Goal: Information Seeking & Learning: Find contact information

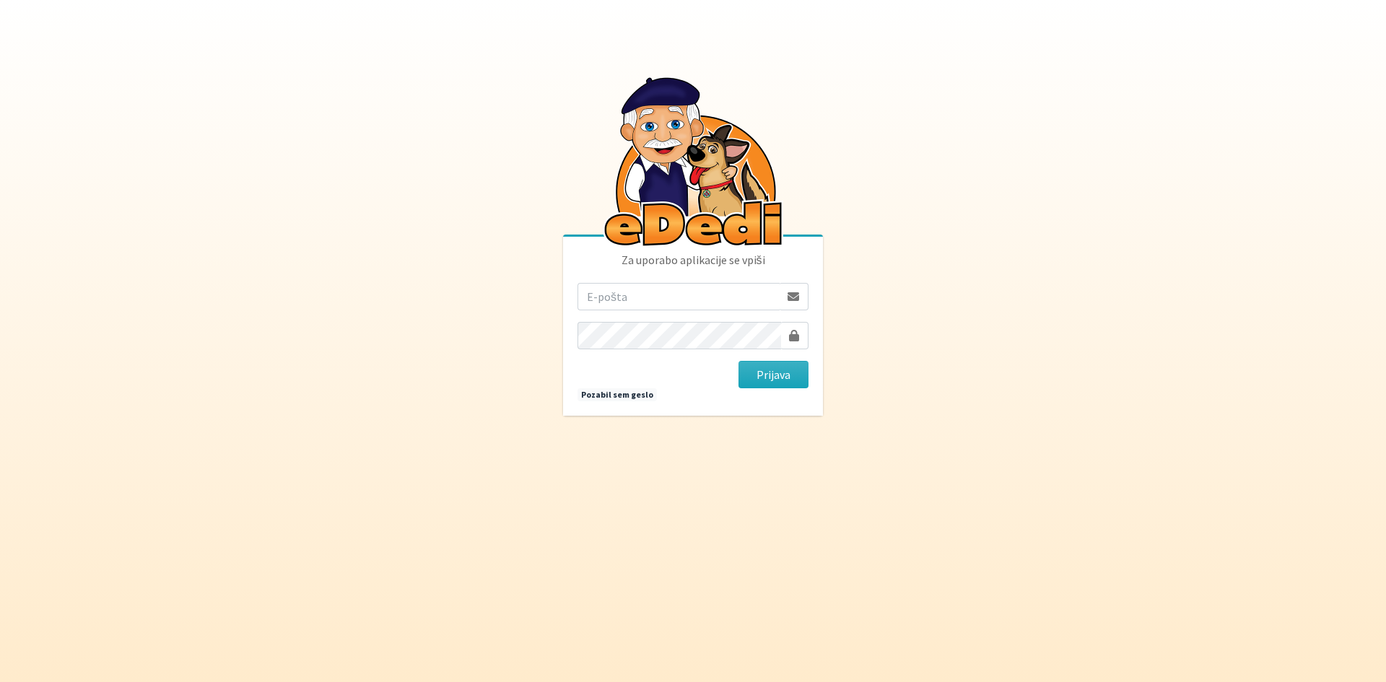
click at [668, 302] on input "email" at bounding box center [679, 296] width 202 height 27
type input "[PERSON_NAME][EMAIL_ADDRESS][DOMAIN_NAME]"
click at [739, 361] on button "Prijava" at bounding box center [774, 374] width 70 height 27
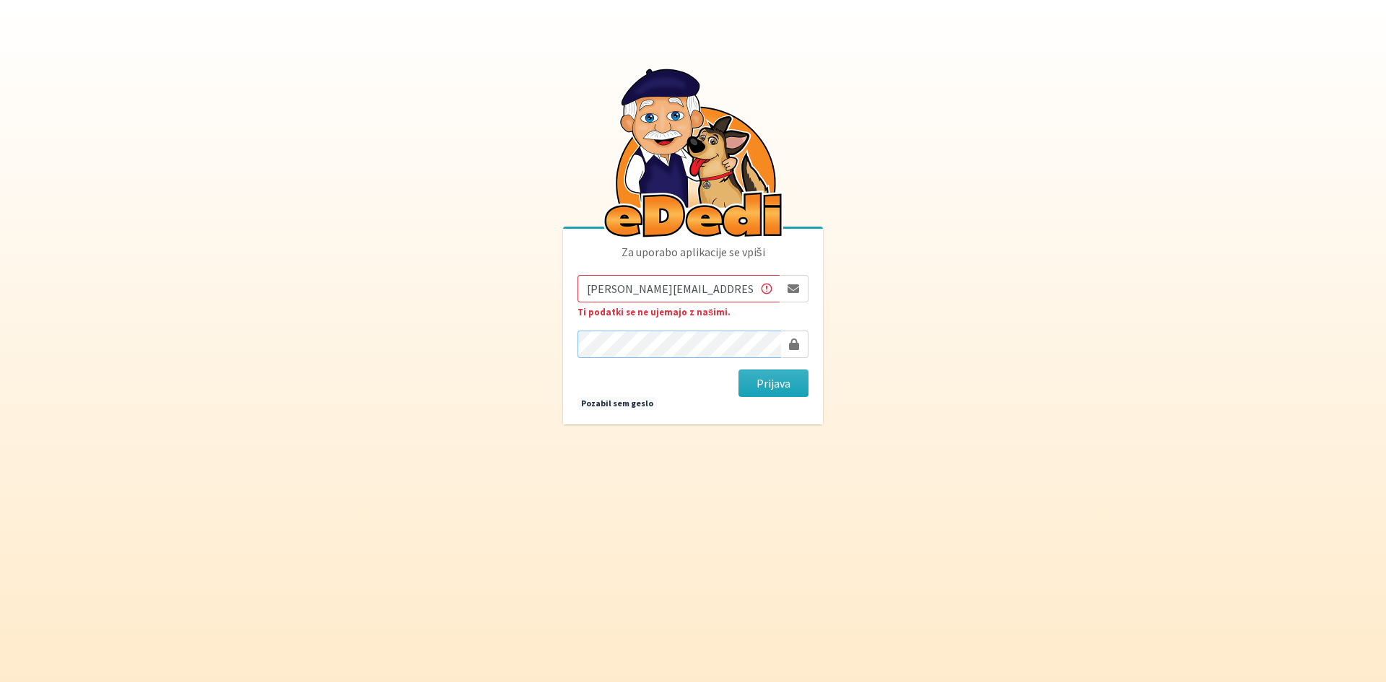
click at [739, 370] on button "Prijava" at bounding box center [774, 383] width 70 height 27
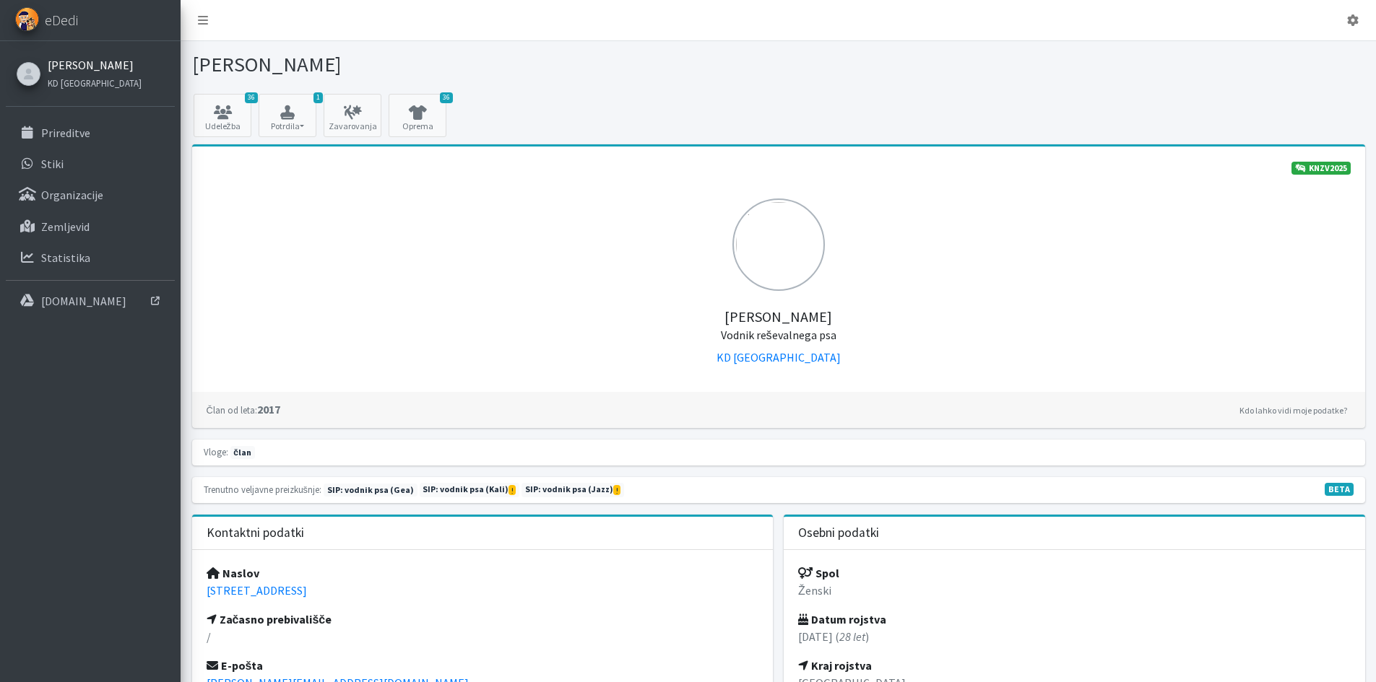
click at [89, 67] on link "Ana Vengar" at bounding box center [95, 64] width 94 height 17
click at [53, 165] on p "Stiki" at bounding box center [52, 164] width 22 height 14
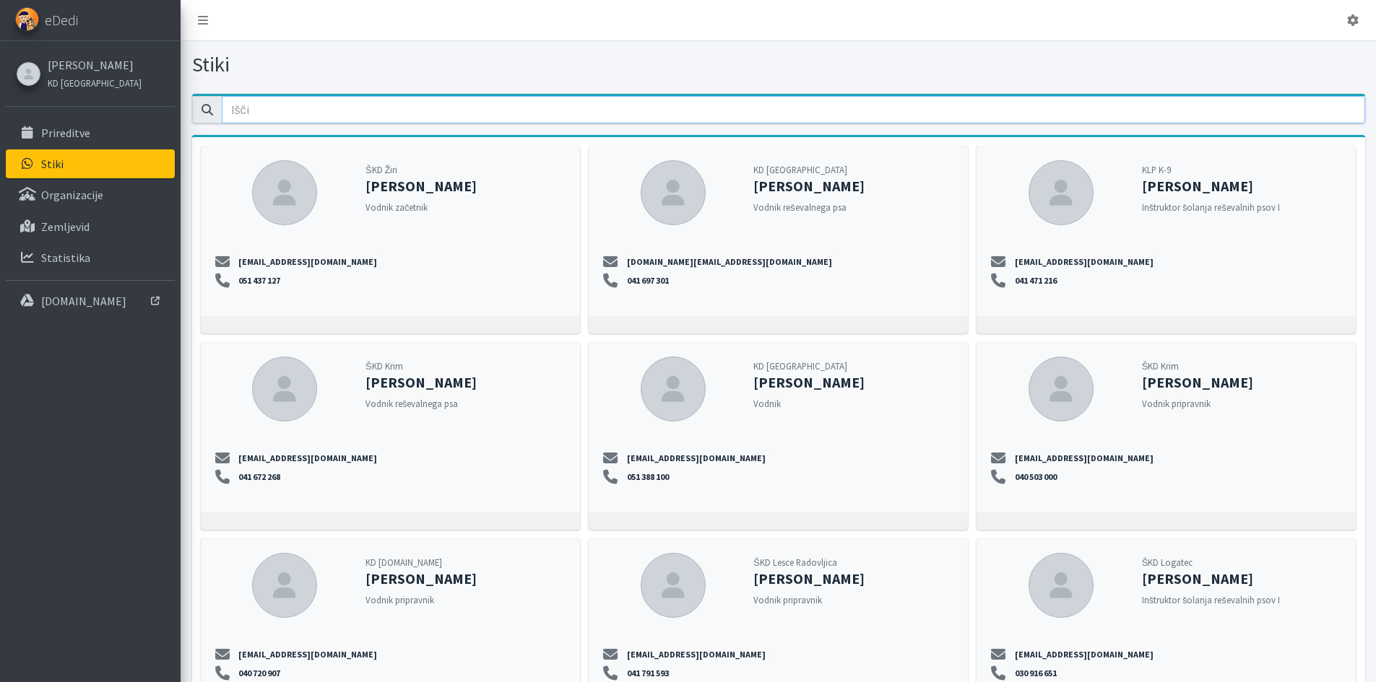
click at [347, 108] on input "email" at bounding box center [793, 109] width 1143 height 27
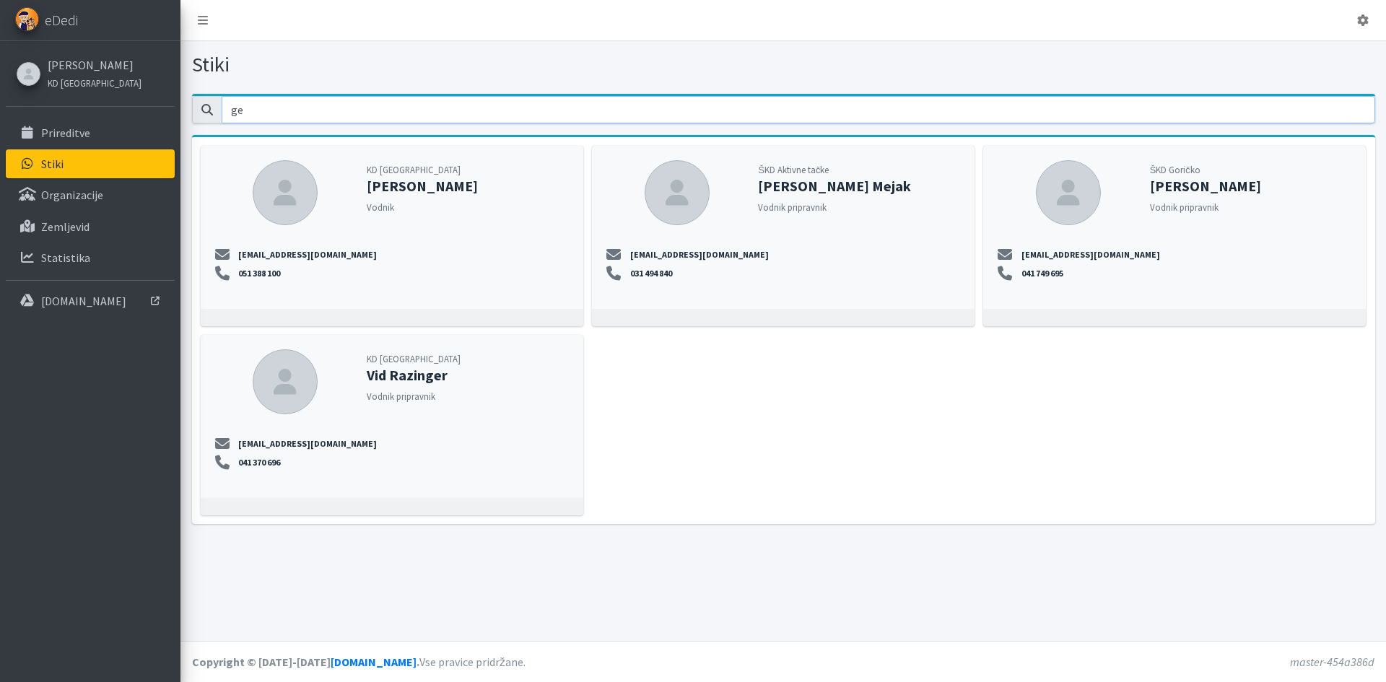
type input "g"
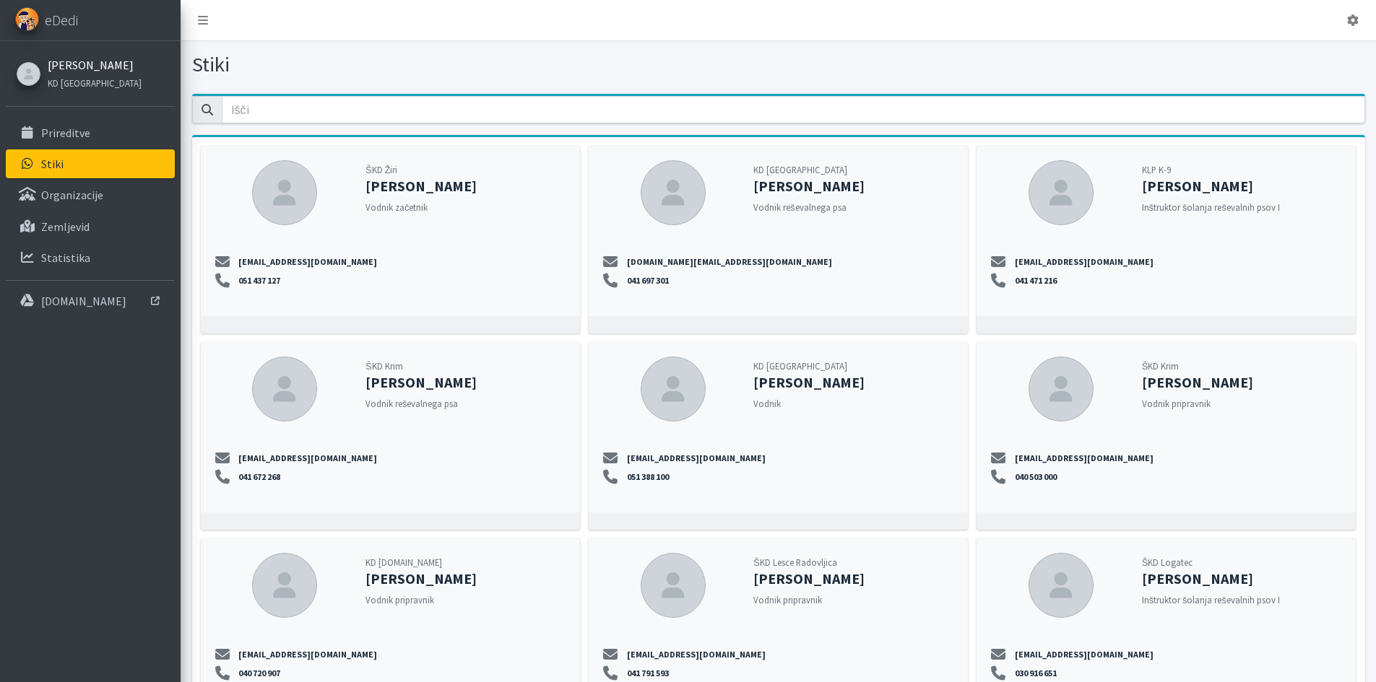
click at [60, 61] on link "Ana Vengar" at bounding box center [95, 64] width 94 height 17
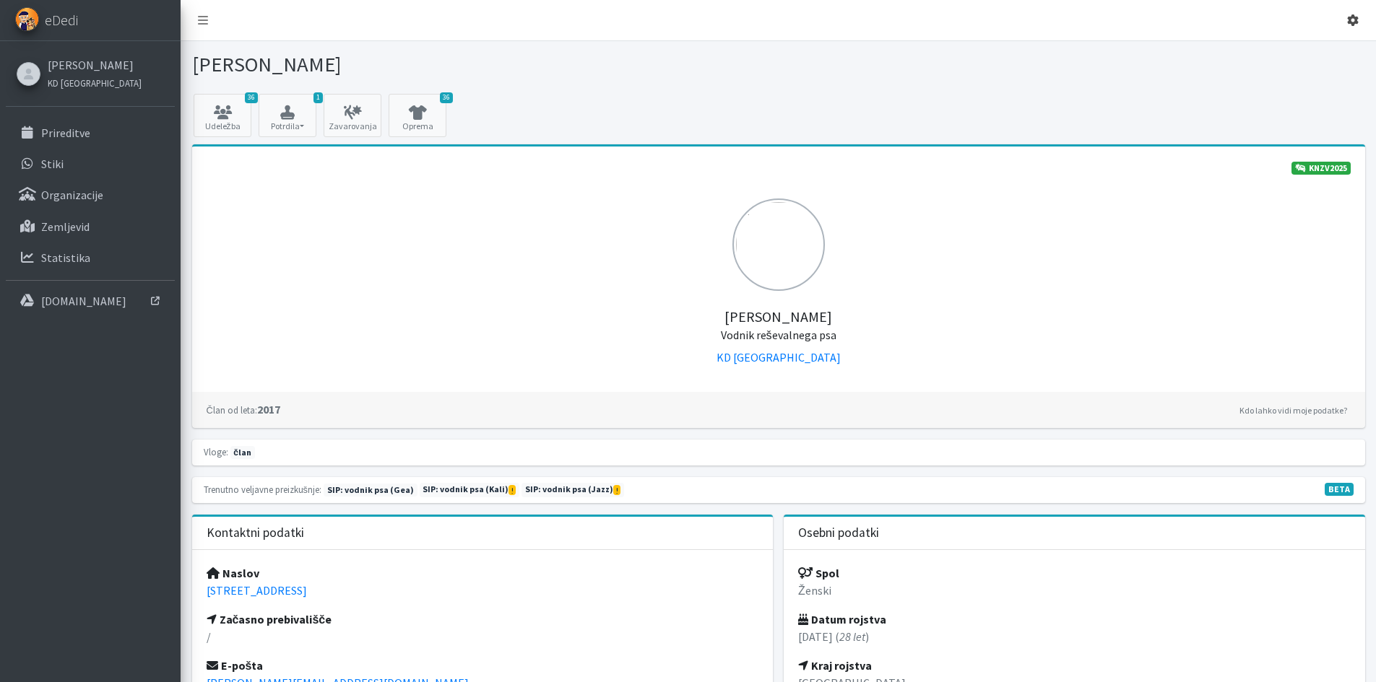
click at [1349, 24] on icon at bounding box center [1353, 20] width 12 height 12
click at [1303, 50] on link "Odjavi se" at bounding box center [1312, 54] width 114 height 23
